Goal: Find specific page/section: Find specific page/section

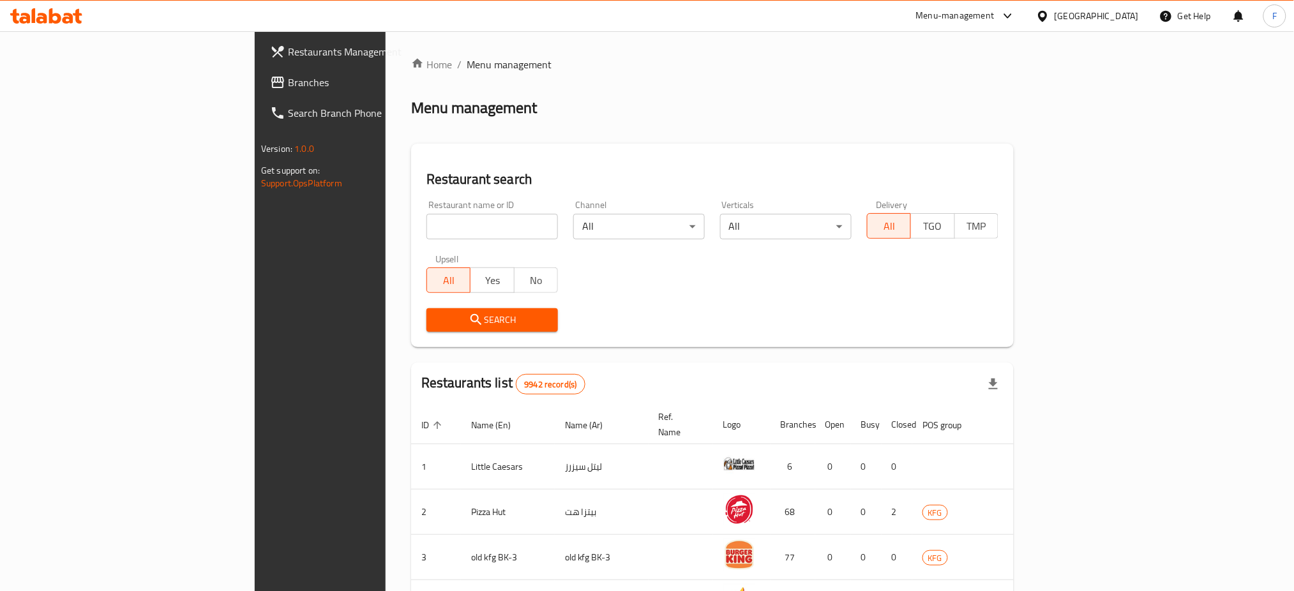
click at [426, 225] on input "search" at bounding box center [492, 227] width 132 height 26
type input "the bowl"
click button "Search" at bounding box center [492, 320] width 132 height 24
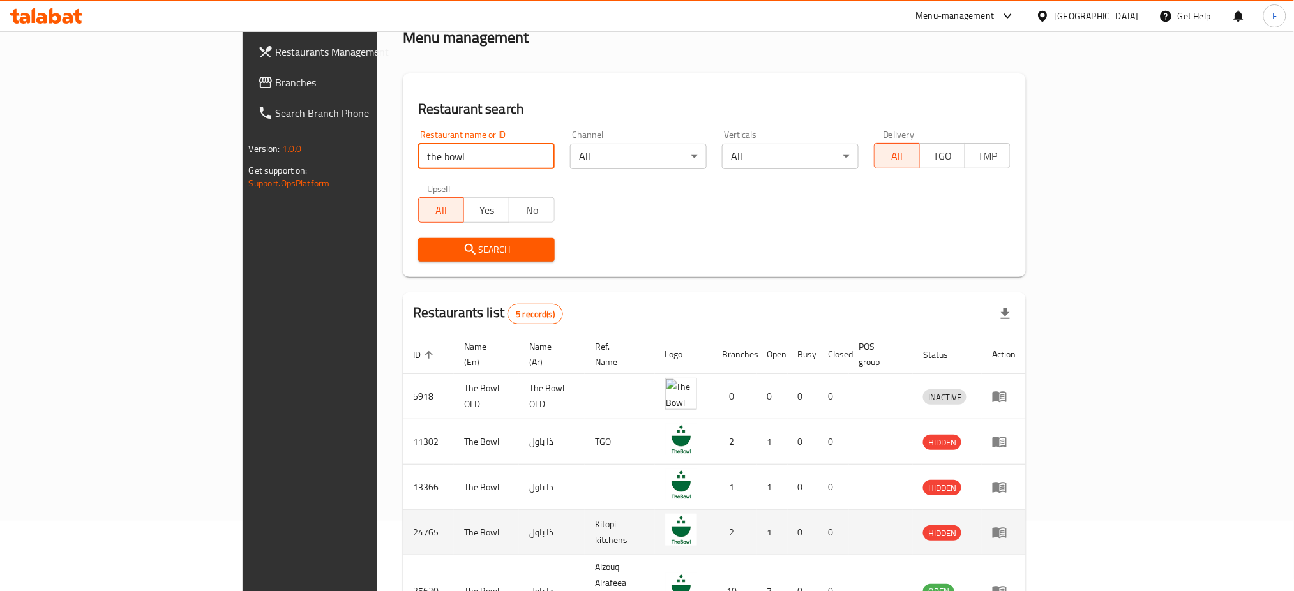
scroll to position [134, 0]
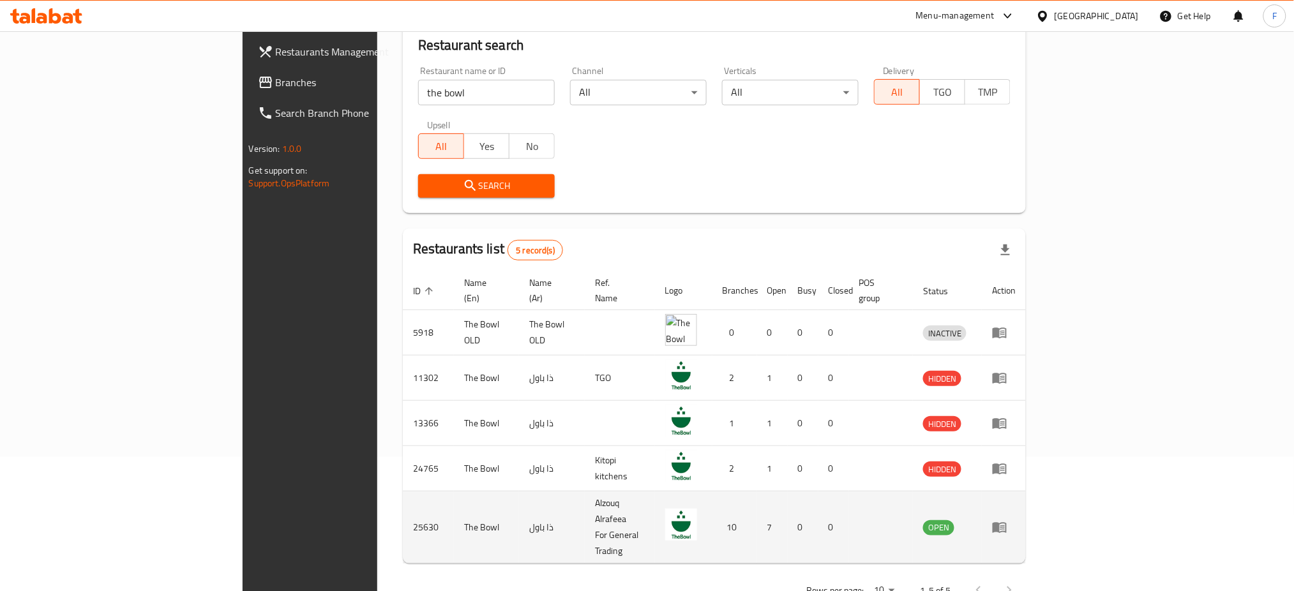
click at [403, 500] on td "25630" at bounding box center [428, 528] width 51 height 72
copy td "25630"
click at [1007, 520] on icon "enhanced table" at bounding box center [999, 527] width 15 height 15
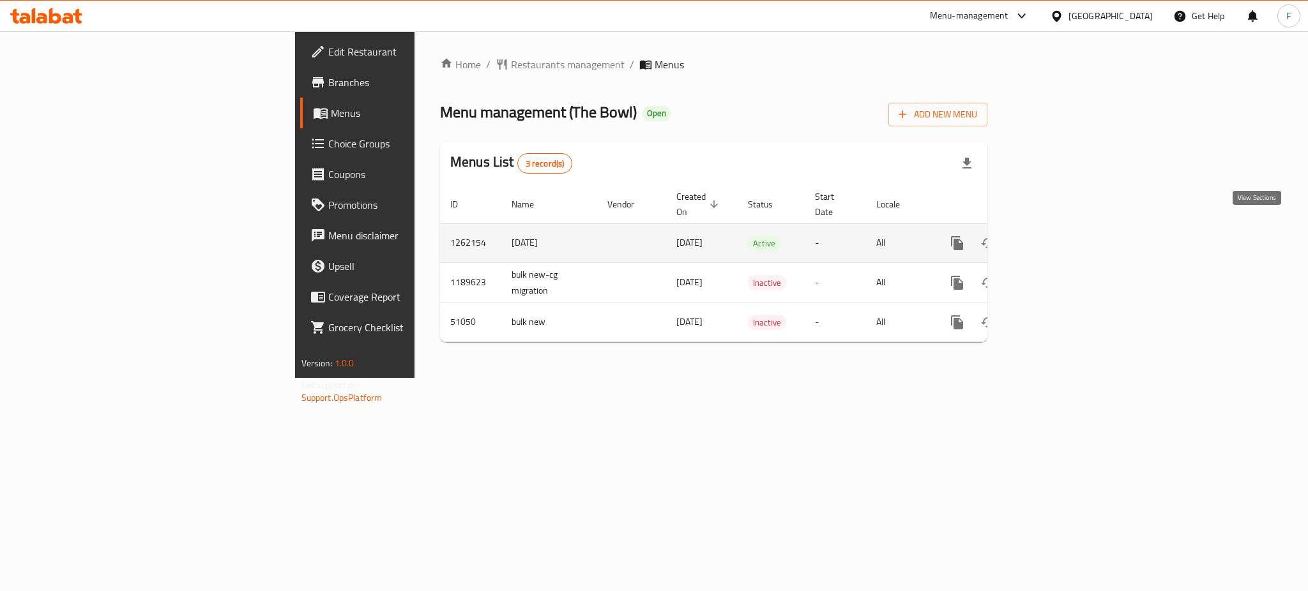
click at [1057, 236] on icon "enhanced table" at bounding box center [1048, 243] width 15 height 15
